Goal: Download file/media

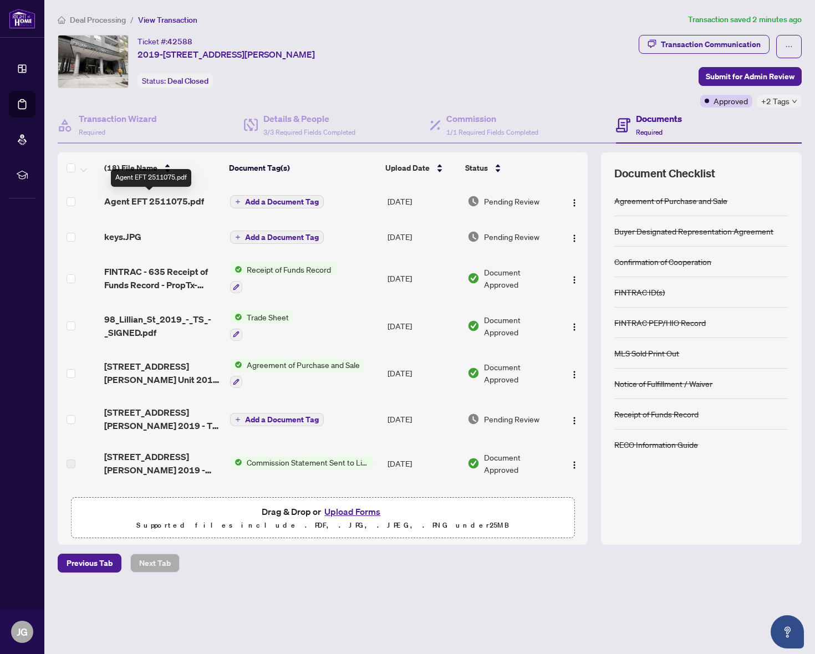
click at [165, 199] on span "Agent EFT 2511075.pdf" at bounding box center [154, 201] width 100 height 13
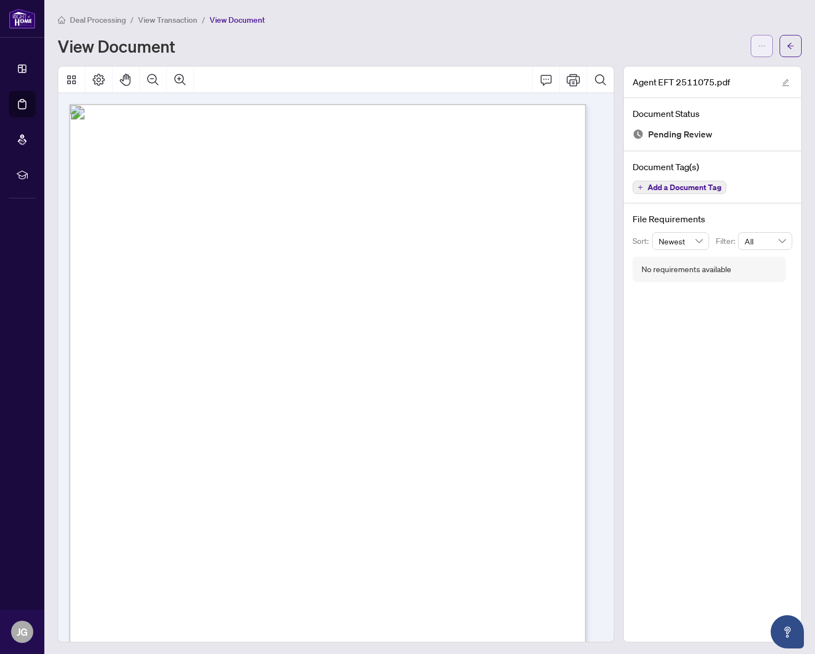
click at [751, 47] on button "button" at bounding box center [762, 46] width 22 height 22
click at [727, 67] on span "Download" at bounding box center [714, 70] width 84 height 12
click at [751, 45] on button "button" at bounding box center [762, 46] width 22 height 22
click at [712, 69] on span "Download" at bounding box center [714, 70] width 84 height 12
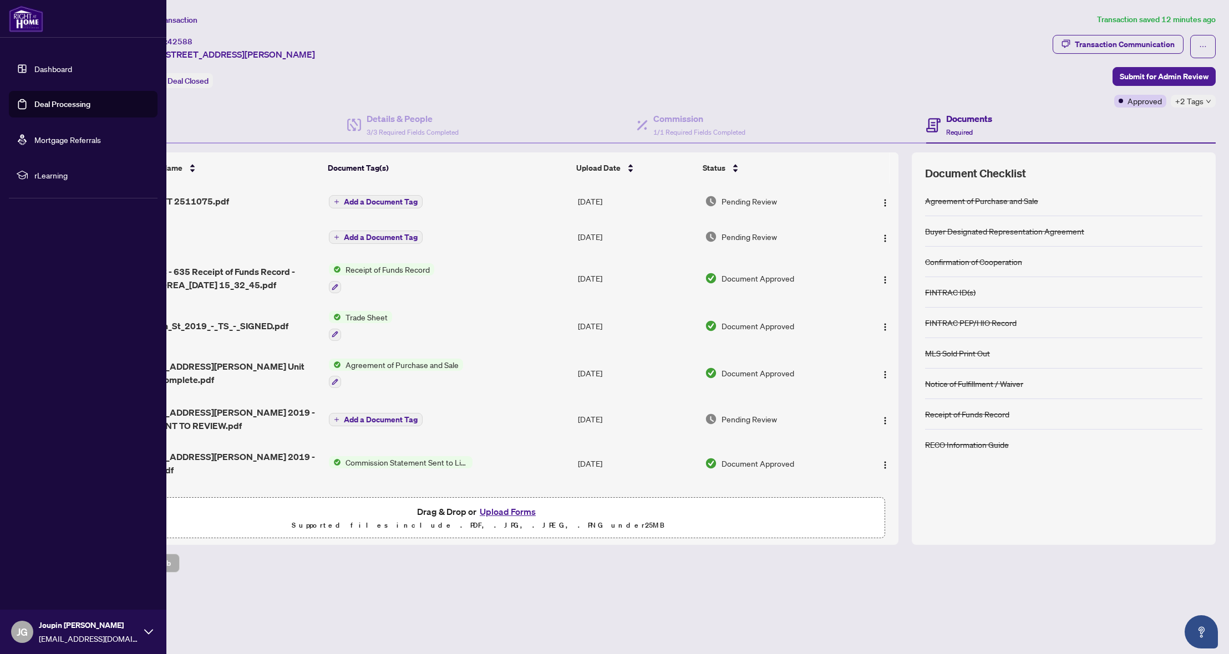
click at [43, 73] on link "Dashboard" at bounding box center [53, 69] width 38 height 10
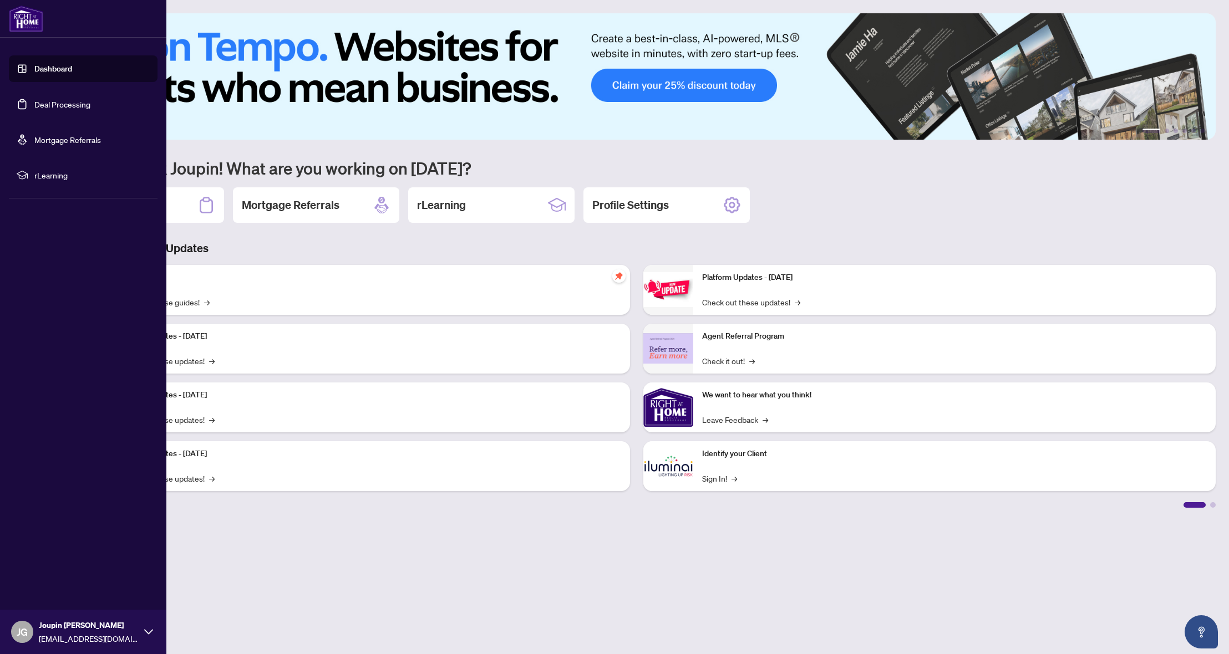
click at [34, 107] on link "Deal Processing" at bounding box center [62, 104] width 56 height 10
